Goal: Task Accomplishment & Management: Use online tool/utility

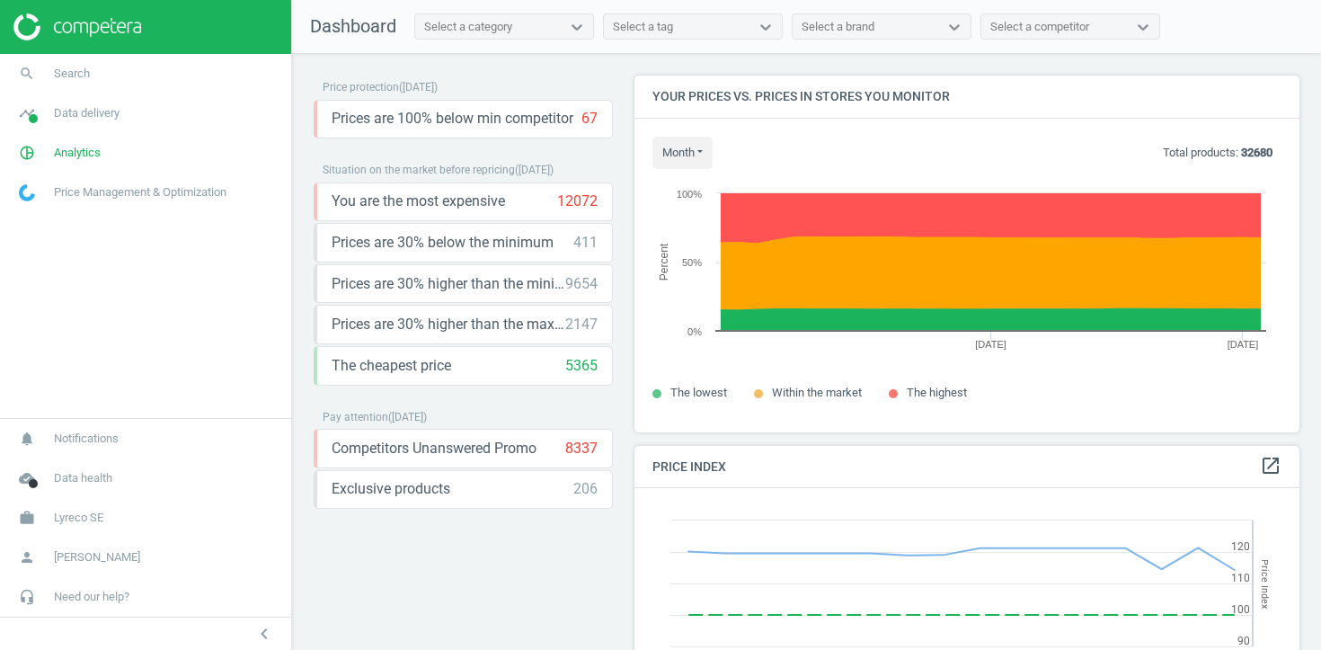
scroll to position [414, 666]
click at [100, 113] on span "Data delivery" at bounding box center [87, 113] width 66 height 16
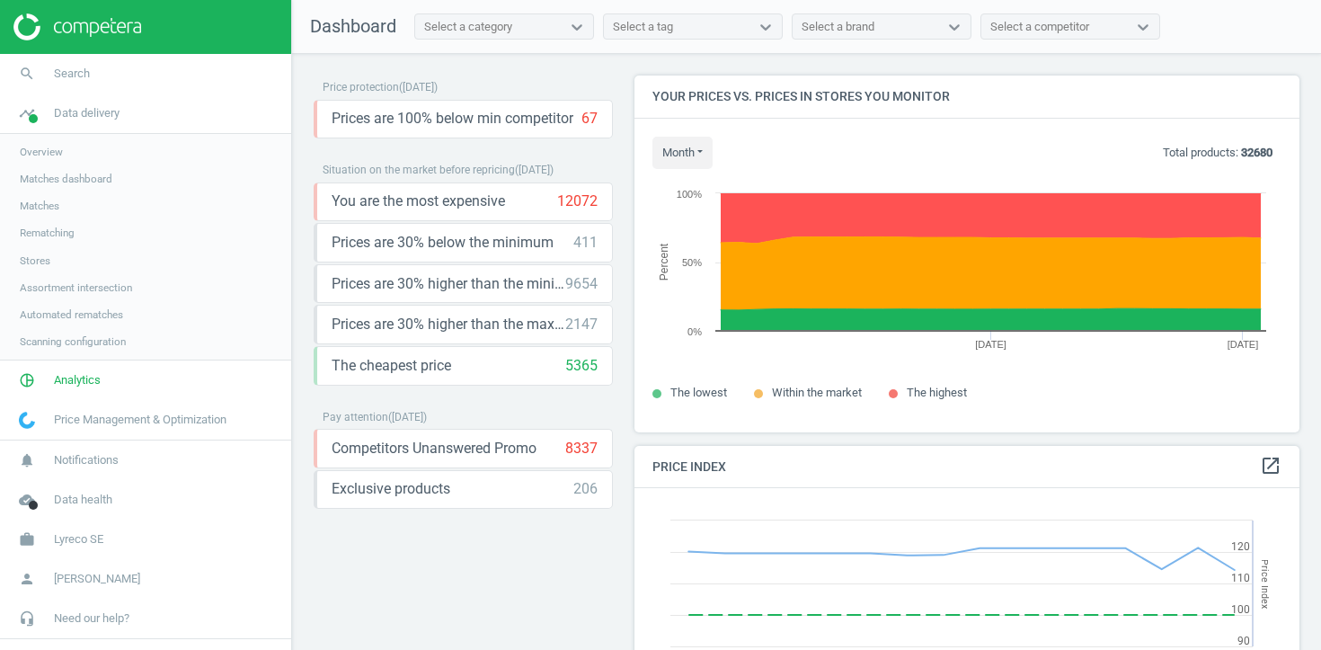
click at [47, 265] on span "Stores" at bounding box center [35, 261] width 31 height 14
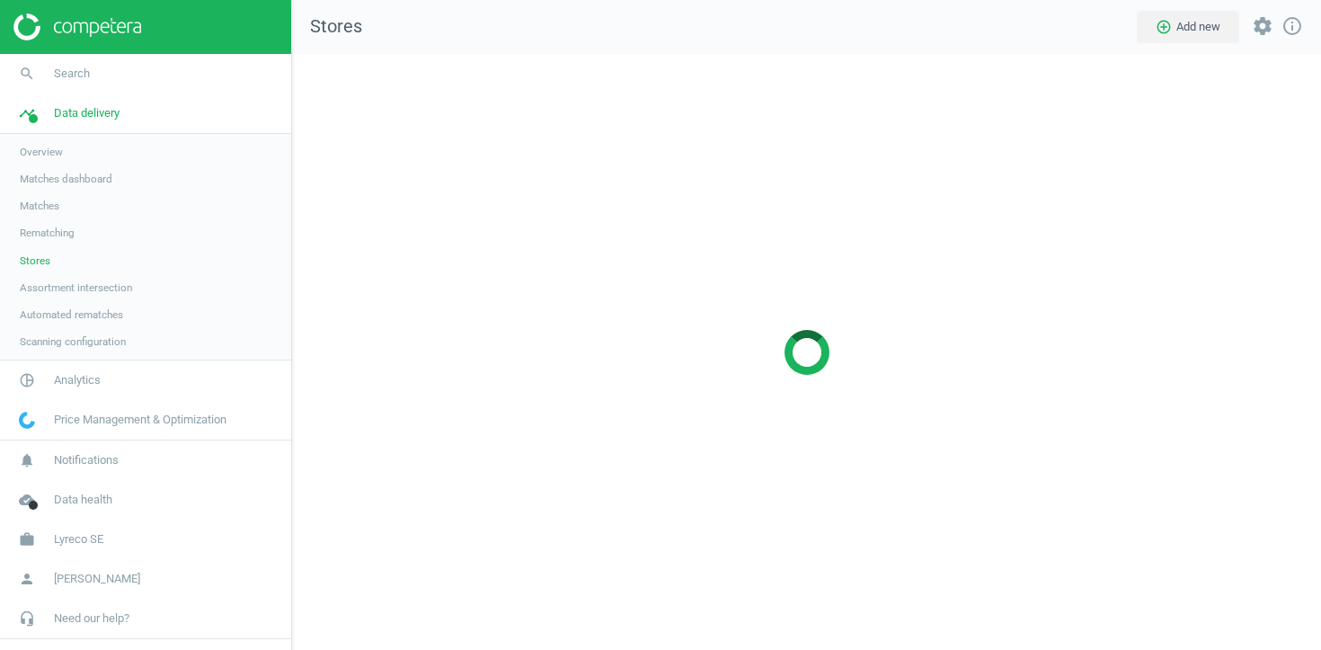
scroll to position [597, 1030]
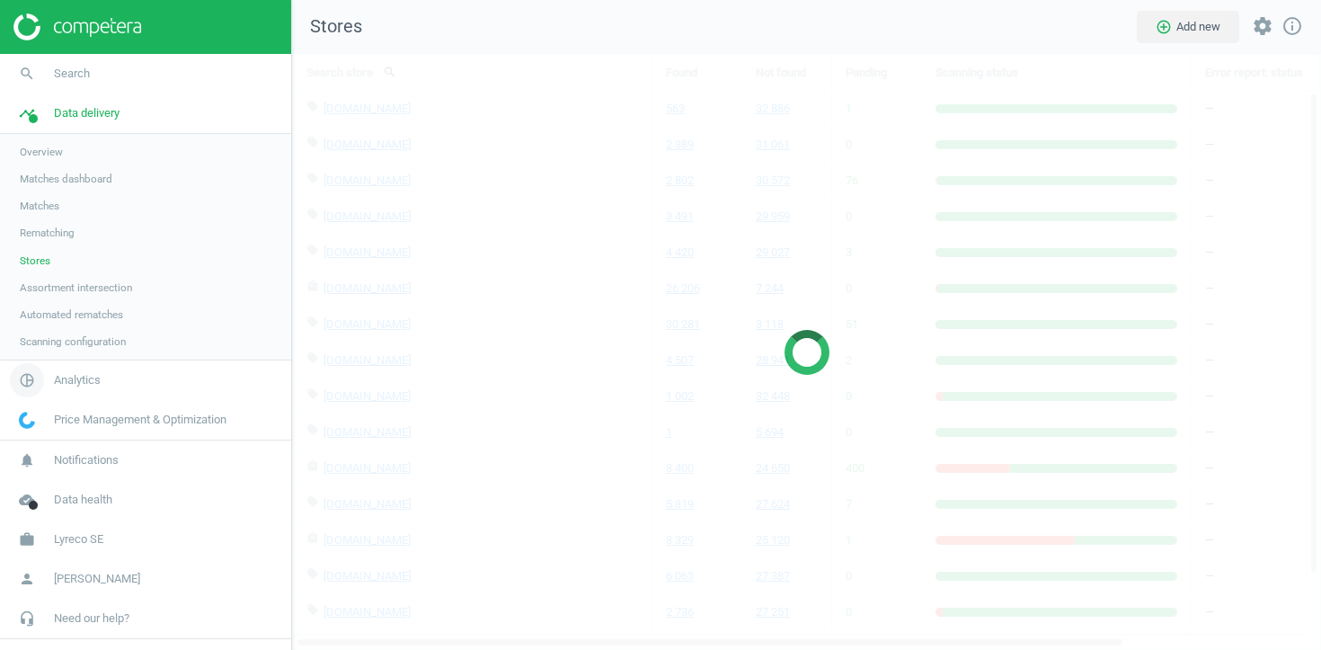
click at [64, 378] on span "Analytics" at bounding box center [77, 380] width 47 height 16
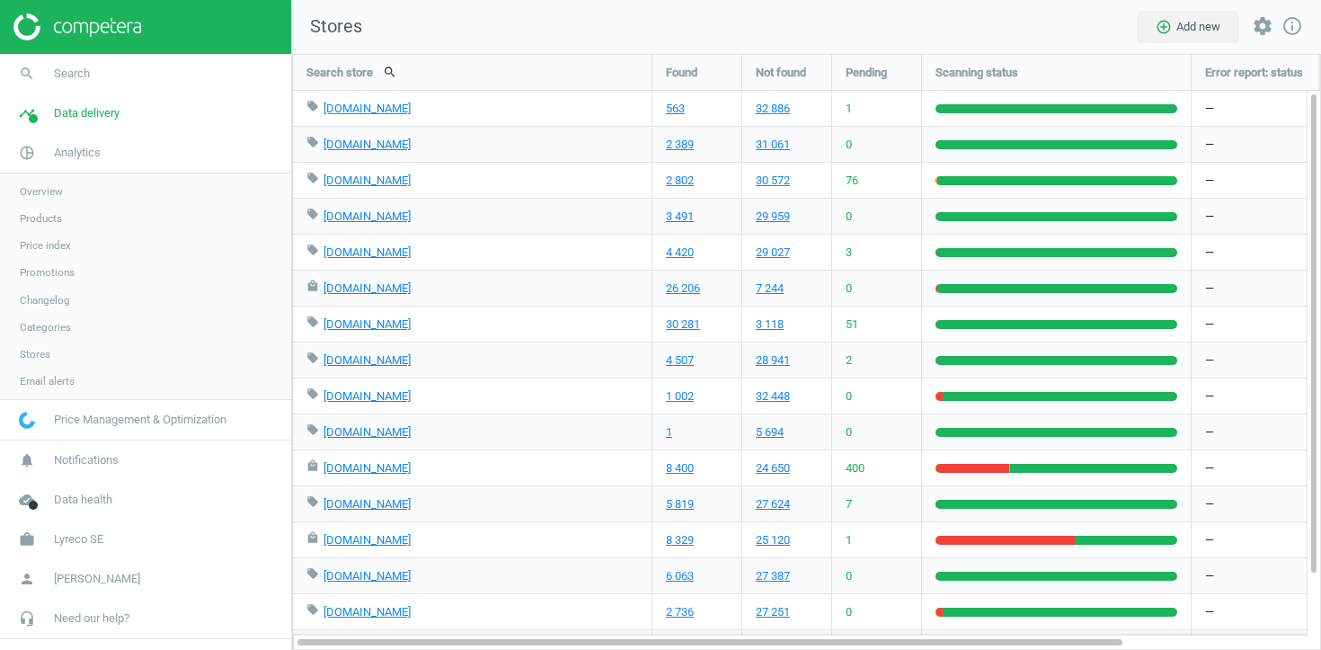
click at [43, 218] on span "Products" at bounding box center [41, 218] width 42 height 14
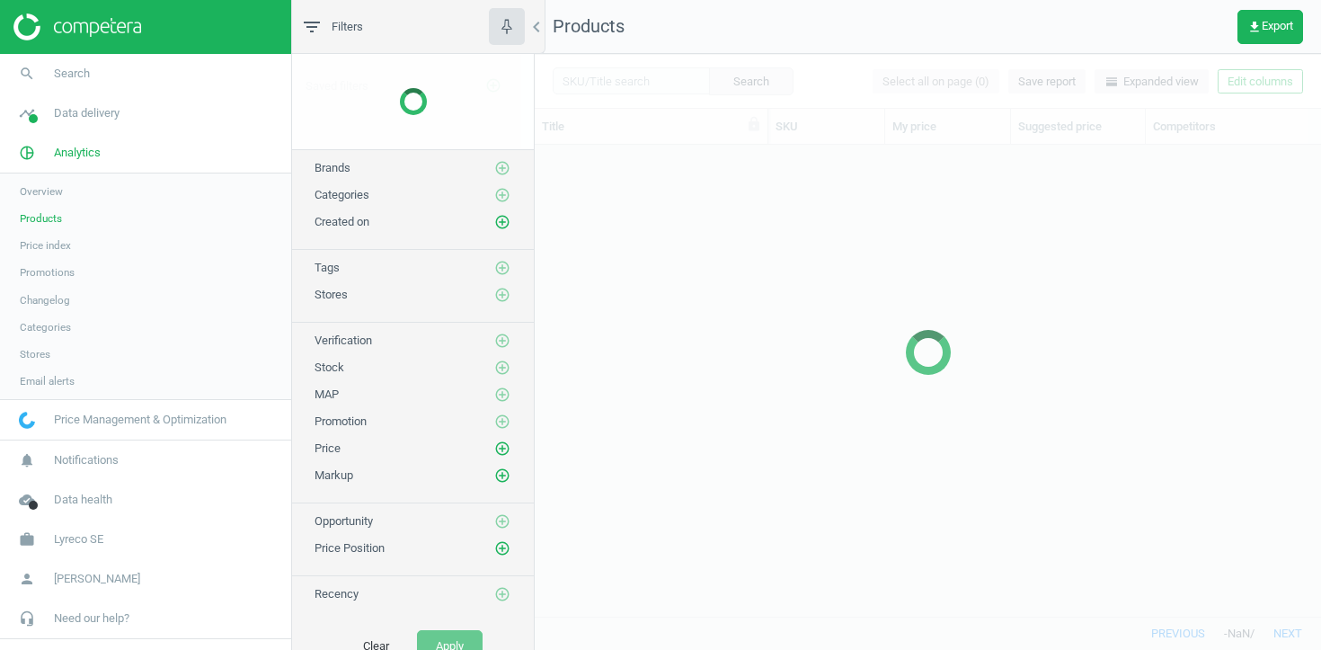
scroll to position [471, 787]
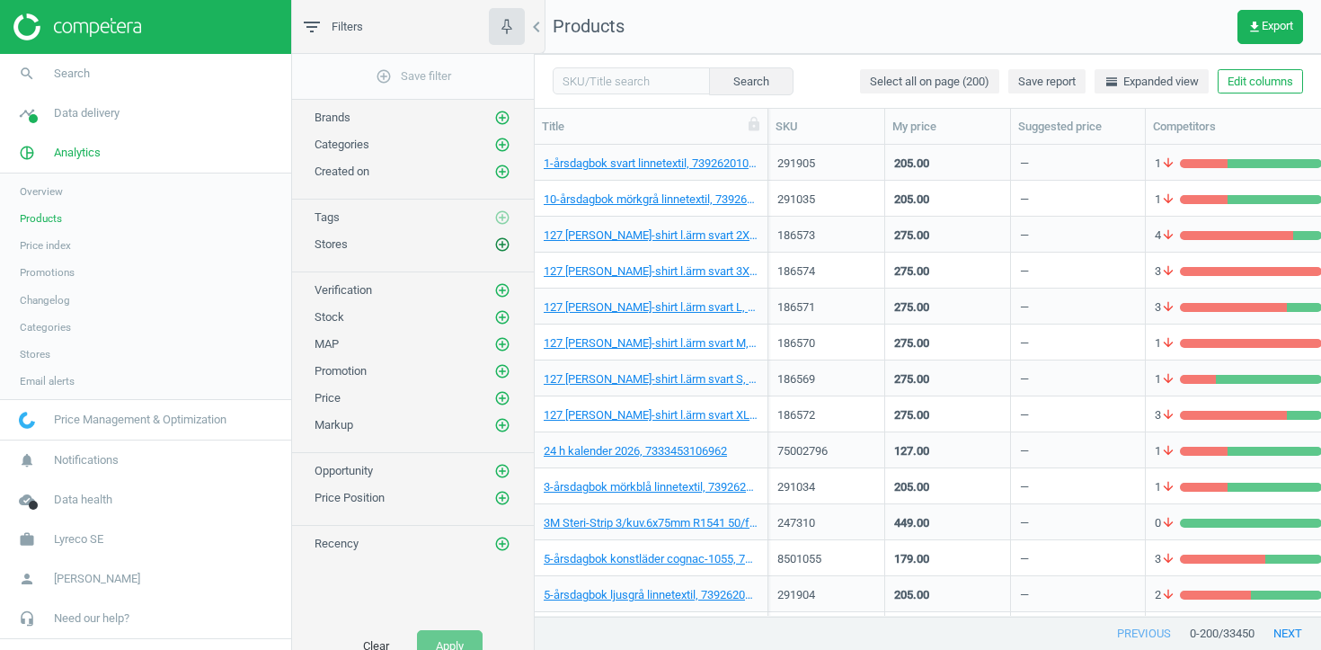
click at [501, 240] on icon "add_circle_outline" at bounding box center [502, 244] width 16 height 16
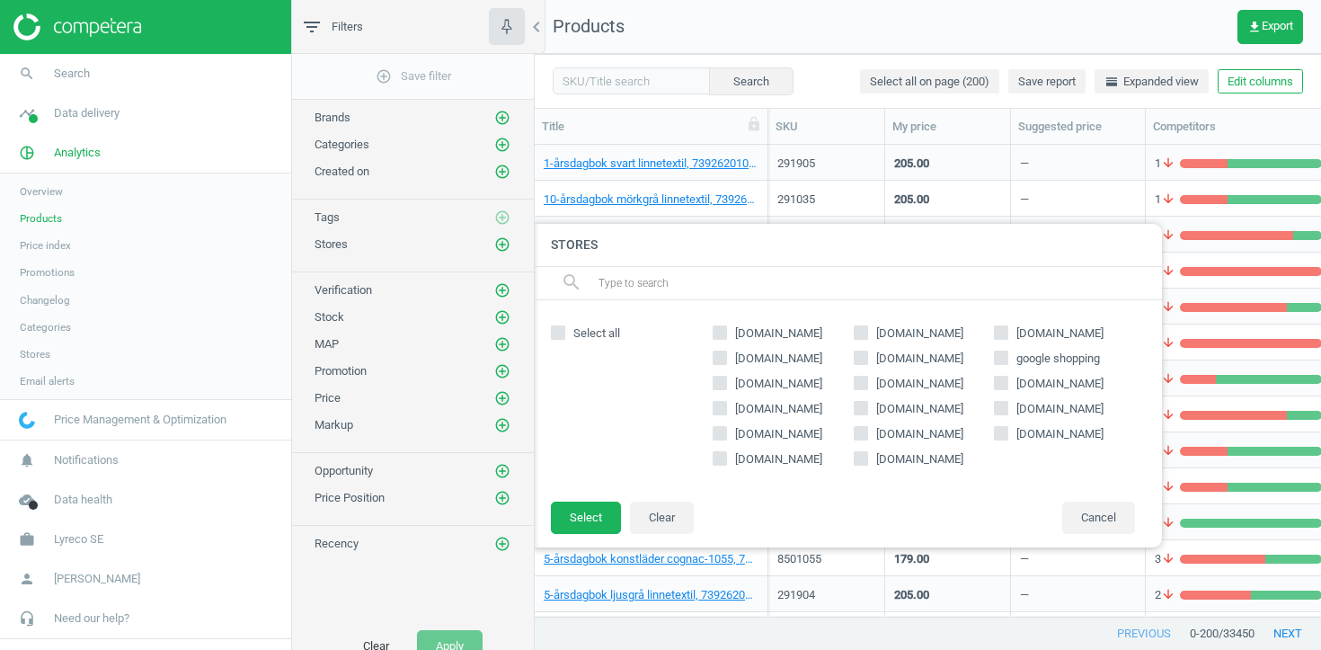
click at [861, 413] on input "[DOMAIN_NAME]" at bounding box center [861, 408] width 12 height 12
checkbox input "true"
click at [592, 519] on button "Select" at bounding box center [586, 518] width 70 height 32
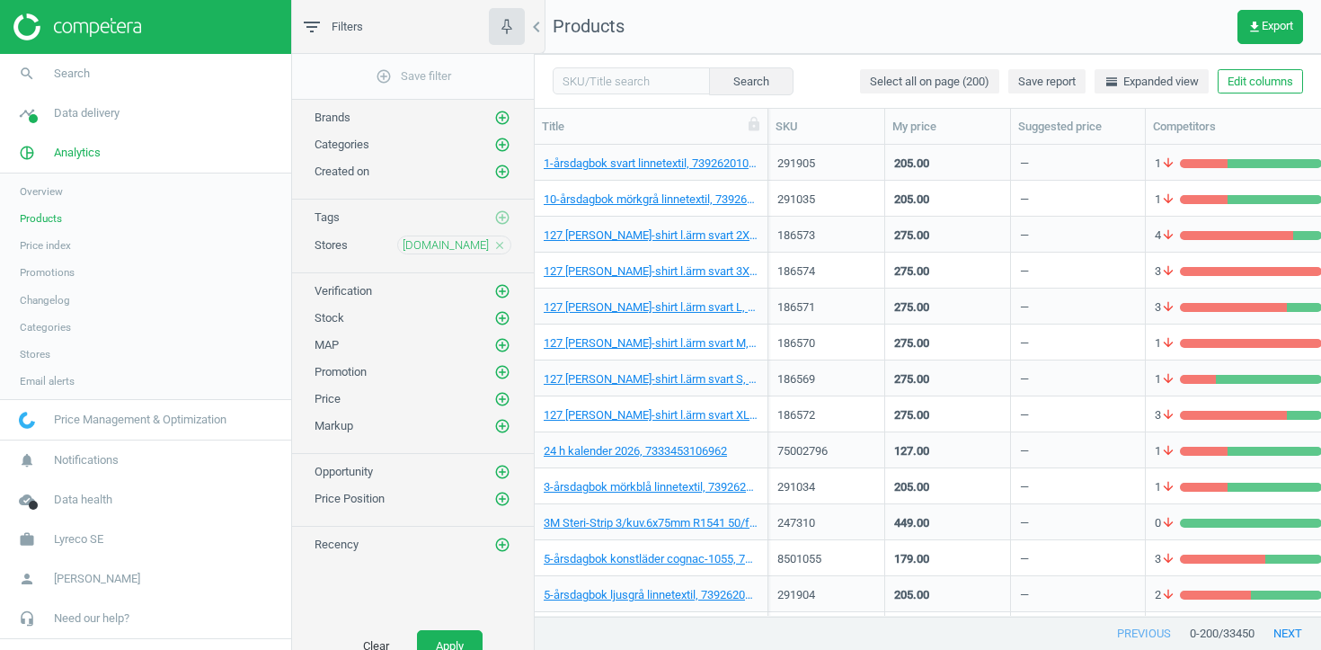
click at [515, 367] on div "Promotion add_circle_outline" at bounding box center [413, 367] width 242 height 27
click at [502, 370] on icon "add_circle_outline" at bounding box center [502, 372] width 16 height 16
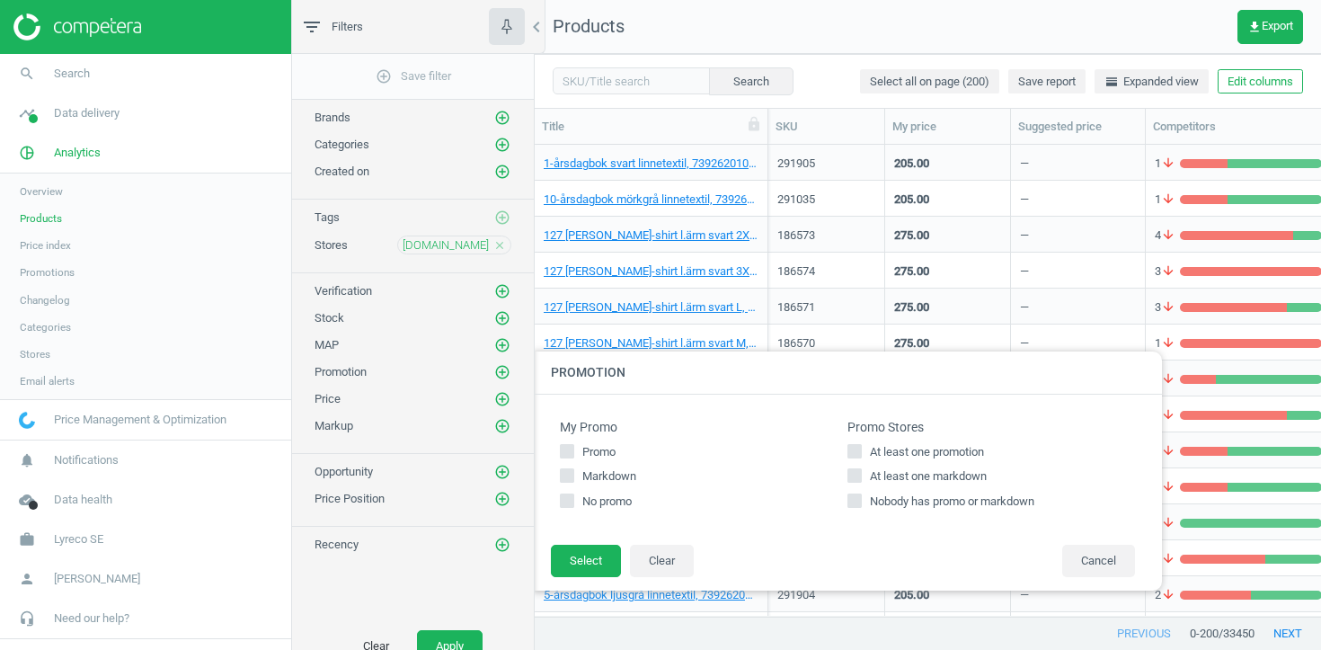
click at [878, 461] on div "At least one promotion At least one markdown Nobody has promo or markdown" at bounding box center [992, 477] width 288 height 67
click at [853, 449] on input "At least one promotion" at bounding box center [856, 451] width 12 height 12
checkbox input "true"
click at [609, 560] on button "Select" at bounding box center [586, 561] width 70 height 32
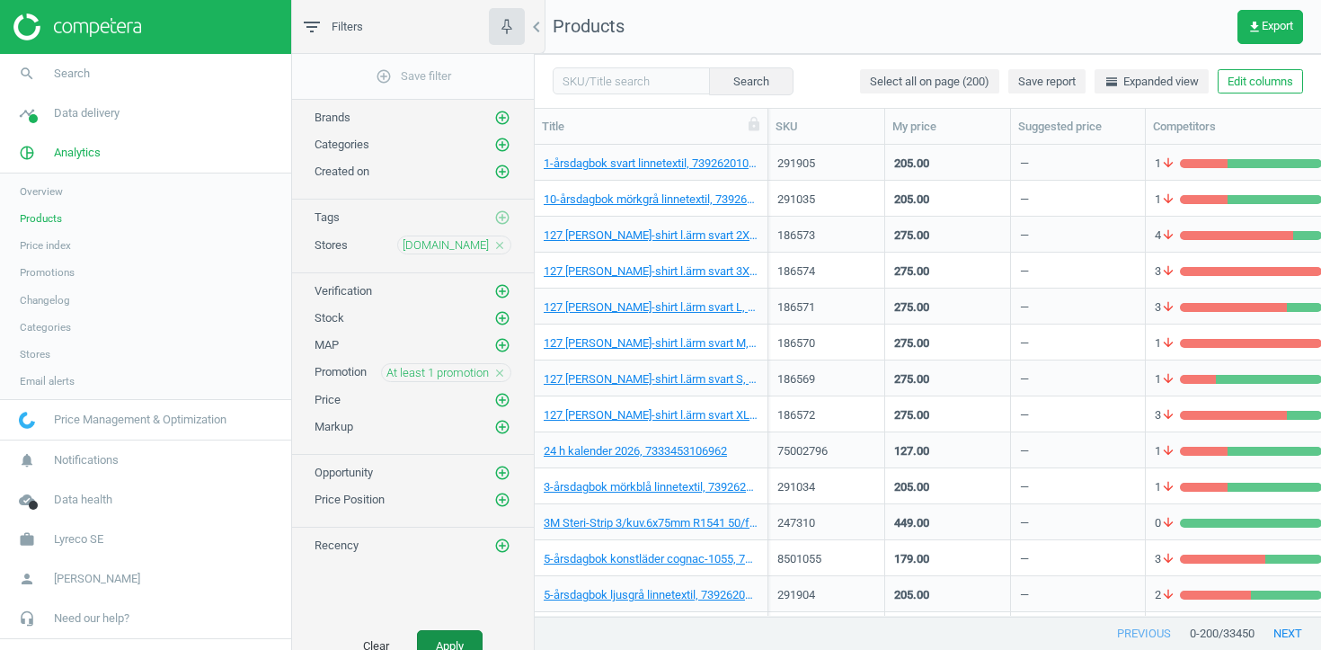
click at [451, 637] on button "Apply" at bounding box center [450, 646] width 66 height 32
